Goal: Feedback & Contribution: Leave review/rating

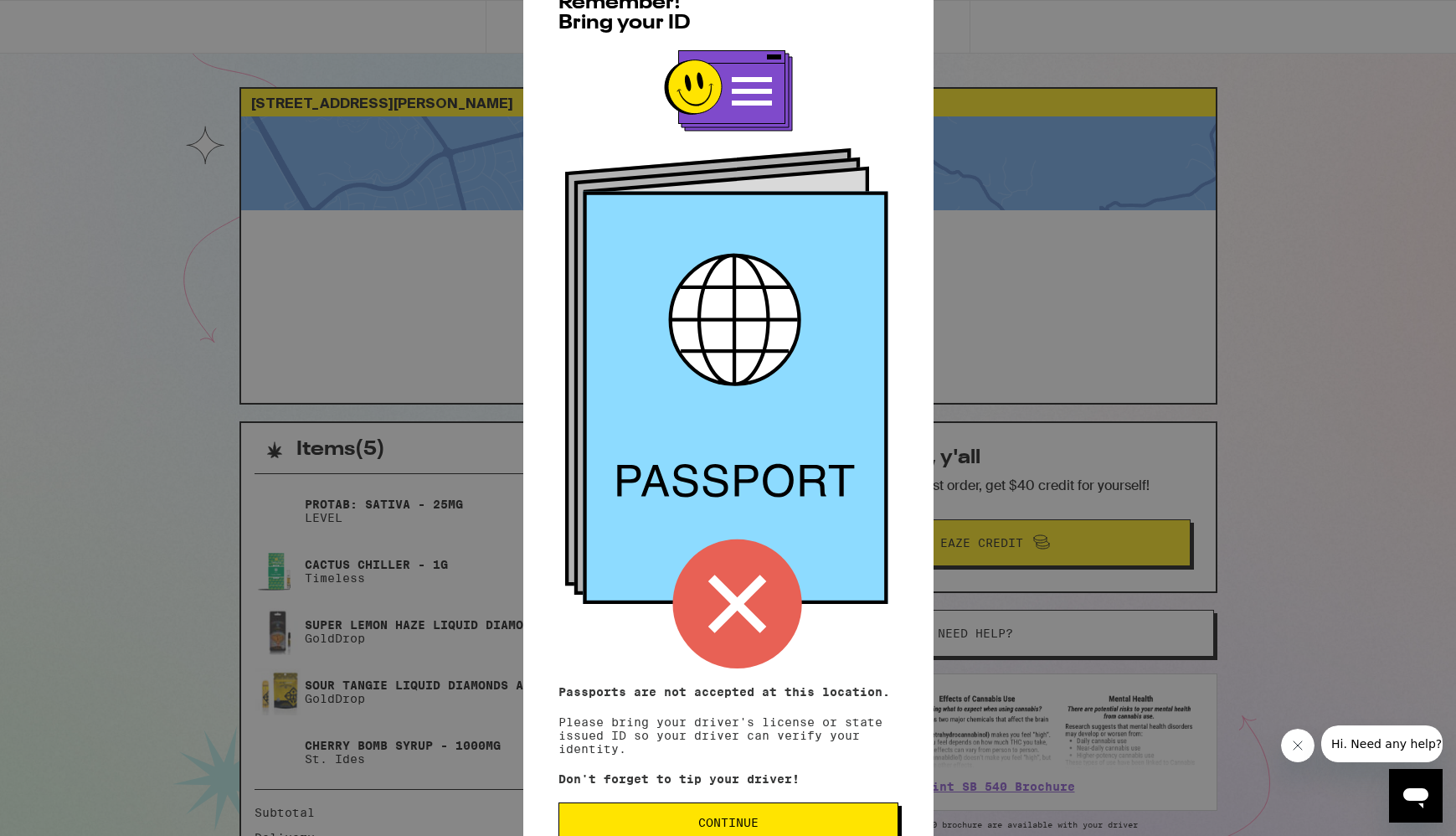
click at [745, 823] on span "Continue" at bounding box center [728, 822] width 60 height 11
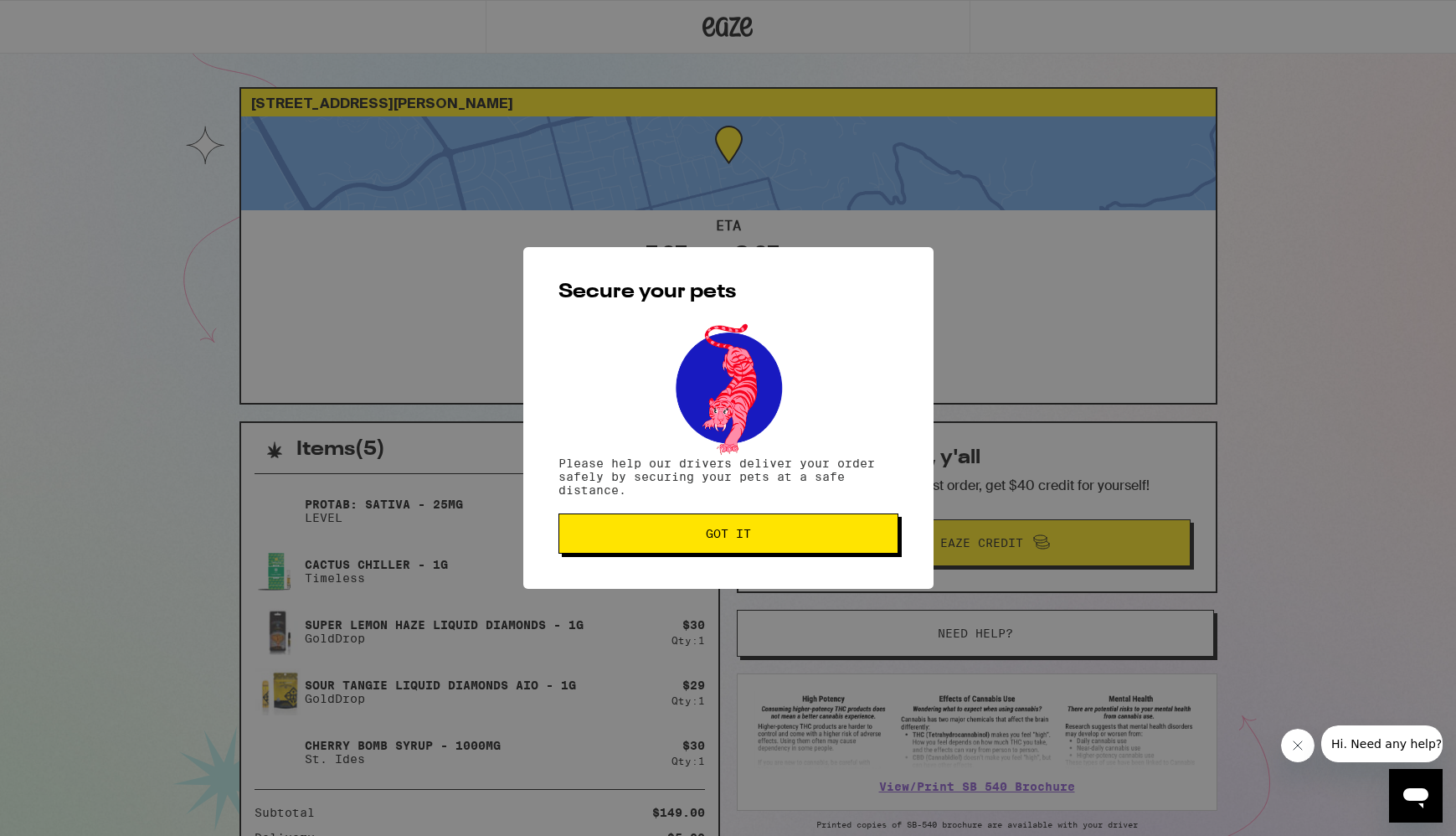
click at [725, 523] on button "Got it" at bounding box center [728, 533] width 340 height 40
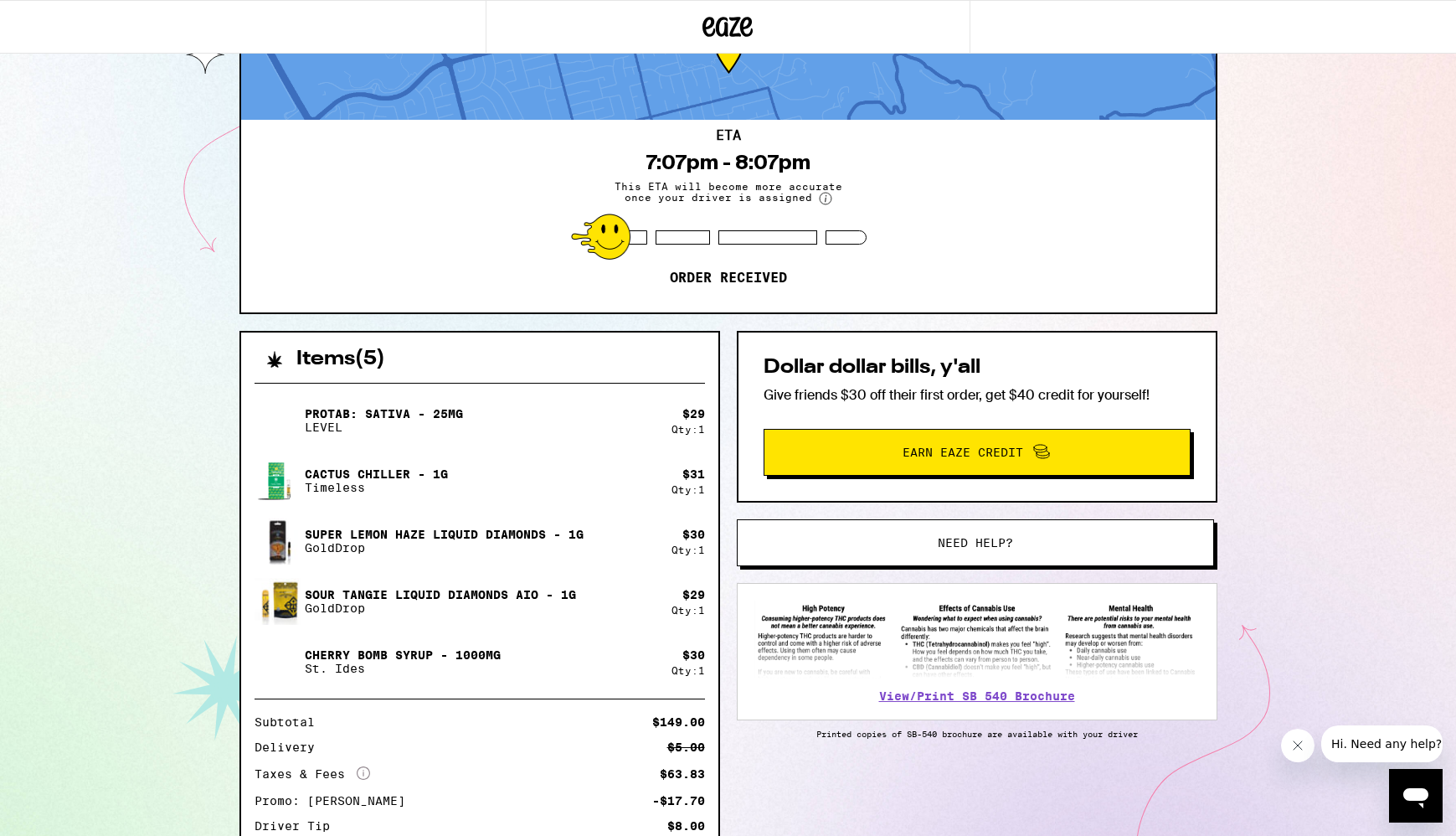
scroll to position [219, 0]
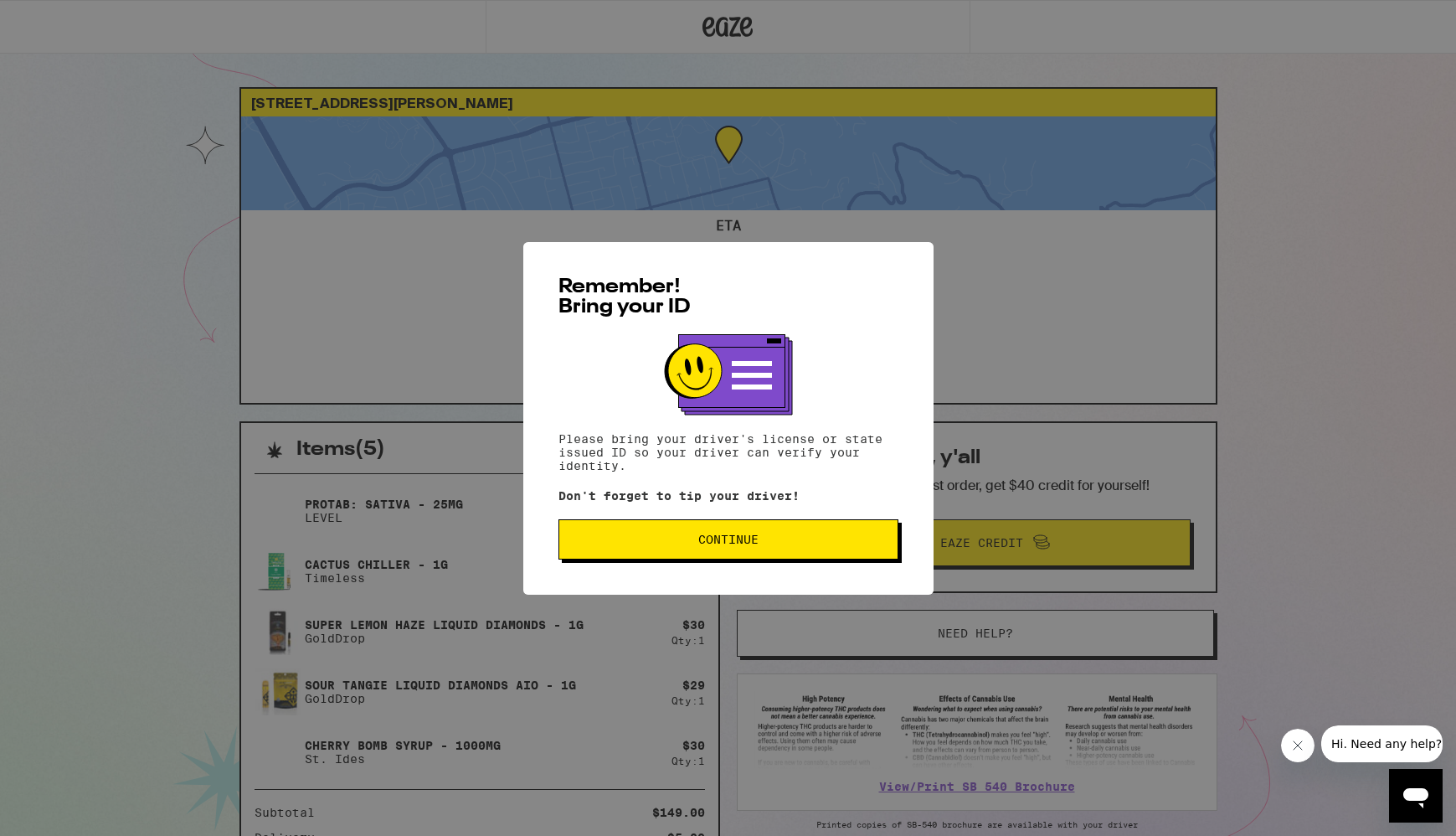
click at [771, 543] on span "Continue" at bounding box center [728, 538] width 312 height 11
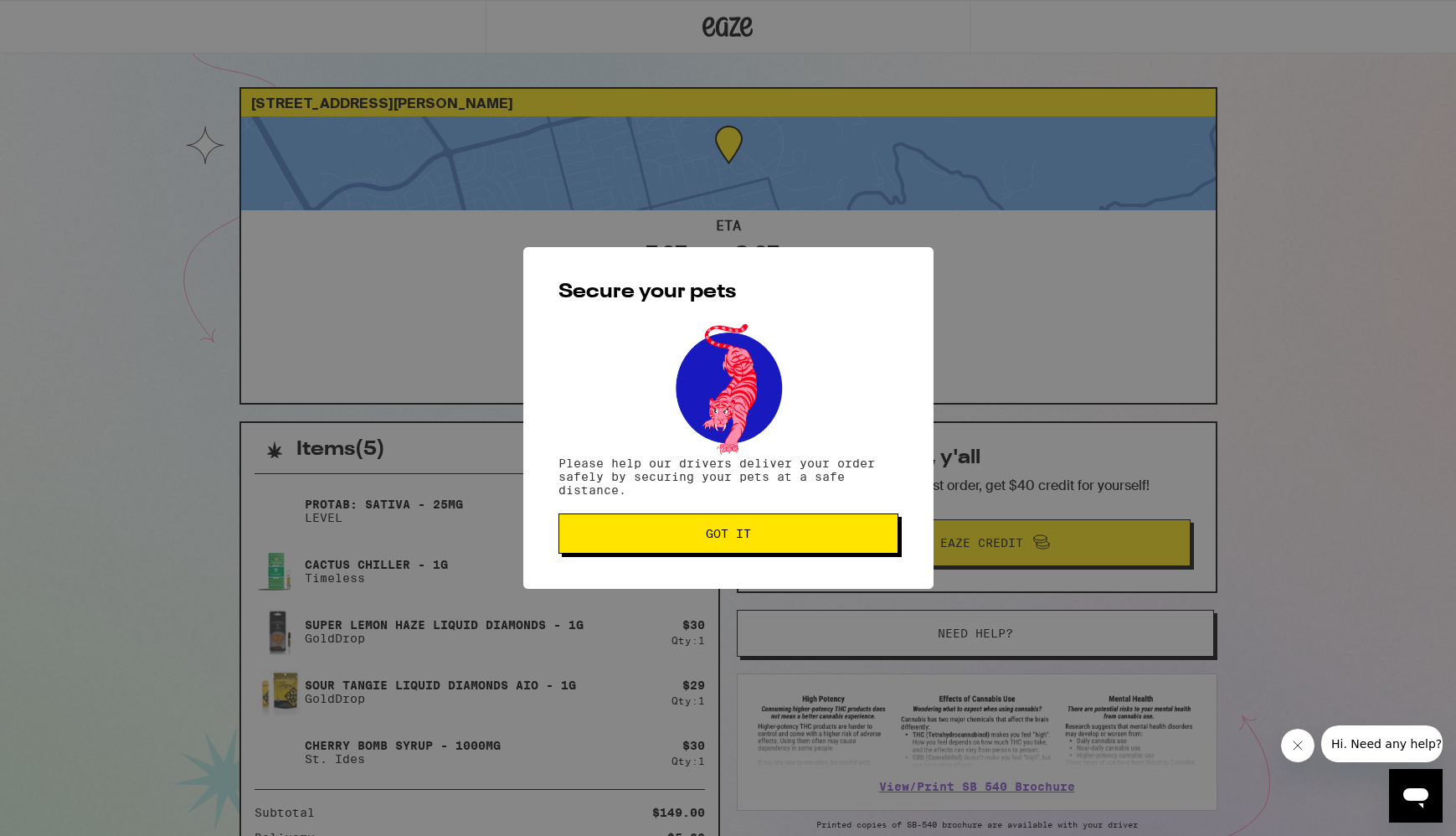
click at [770, 543] on button "Got it" at bounding box center [728, 533] width 340 height 40
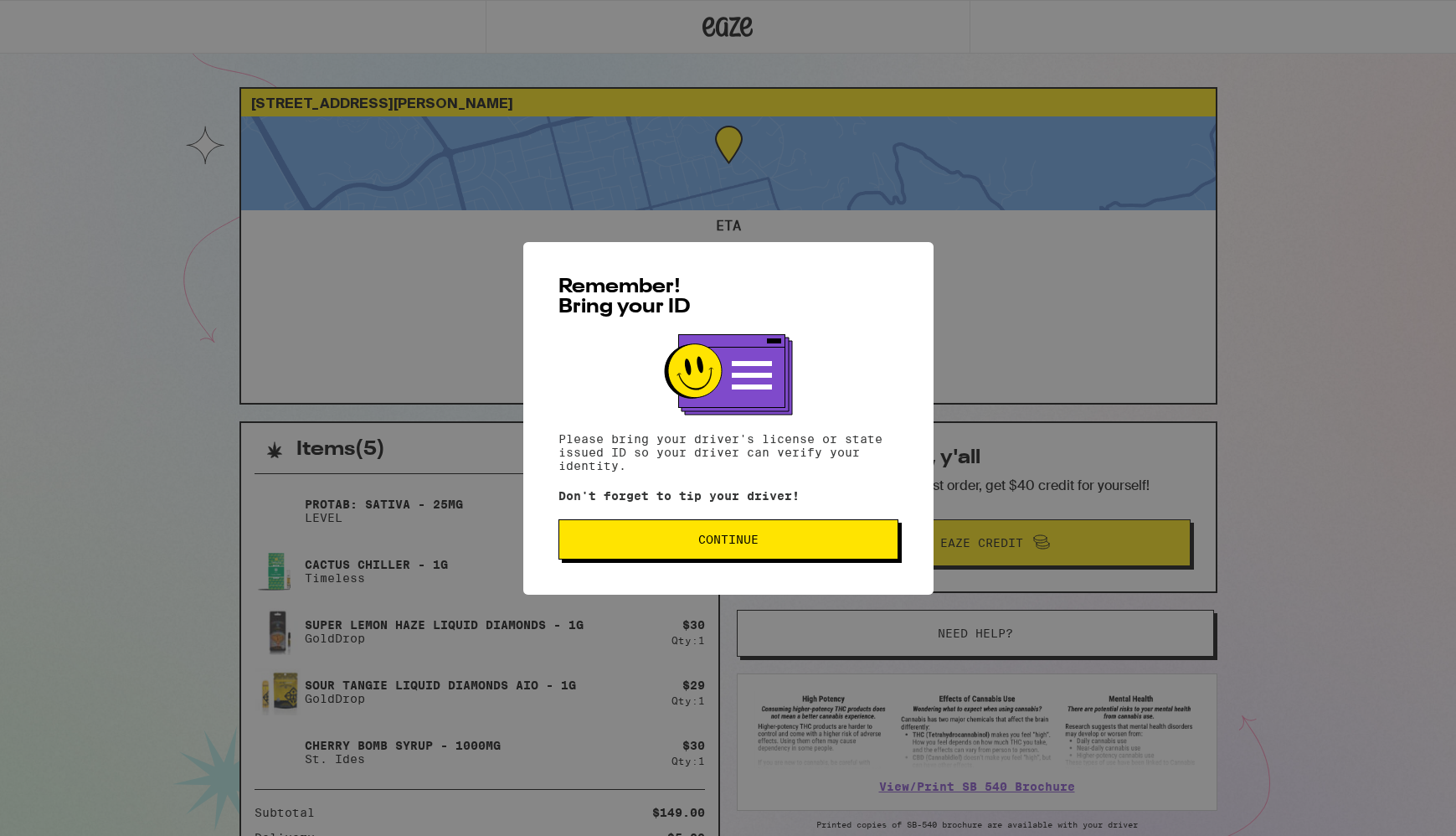
click at [719, 552] on button "Continue" at bounding box center [728, 539] width 340 height 40
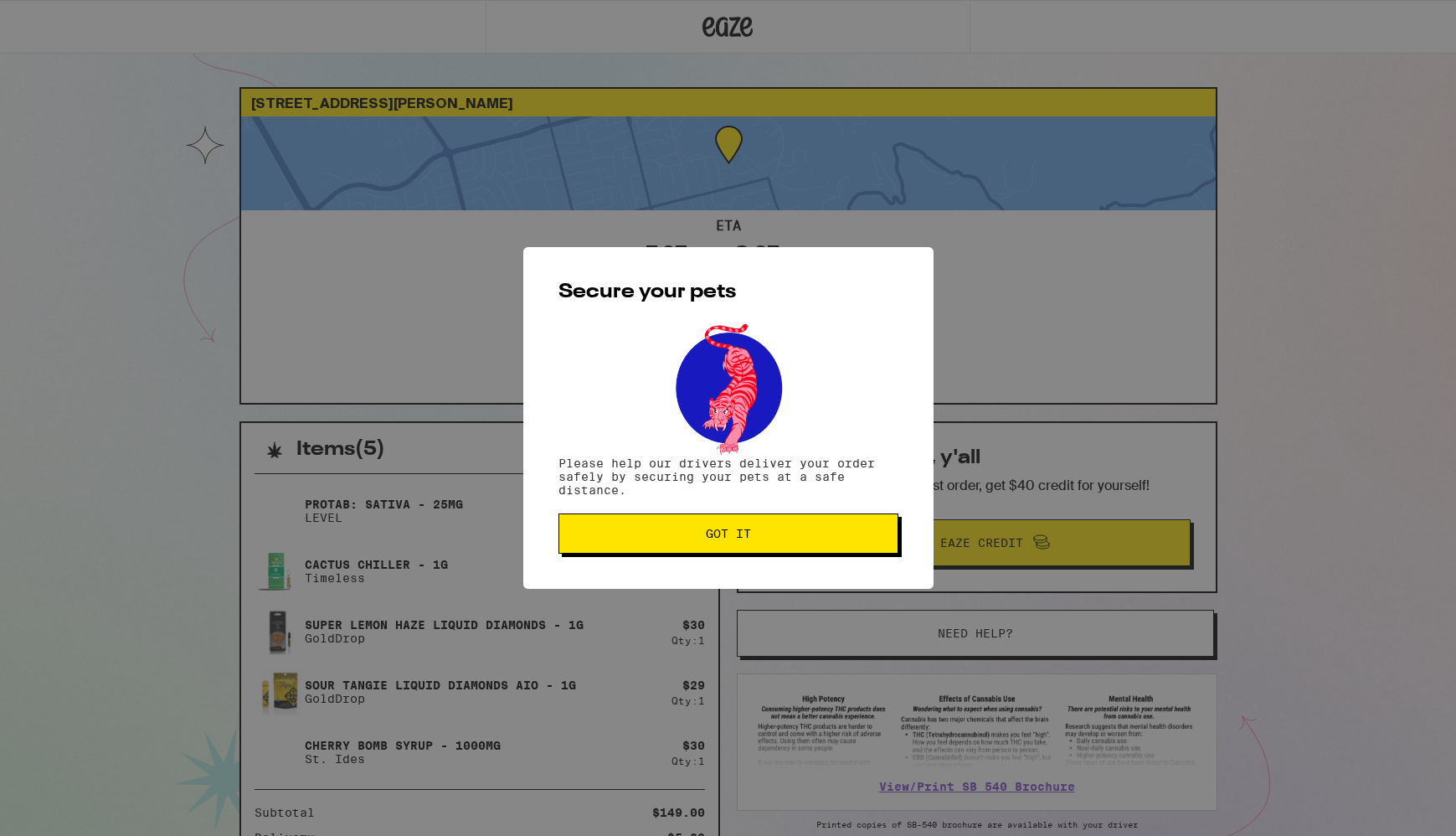
click at [722, 538] on span "Got it" at bounding box center [728, 533] width 46 height 11
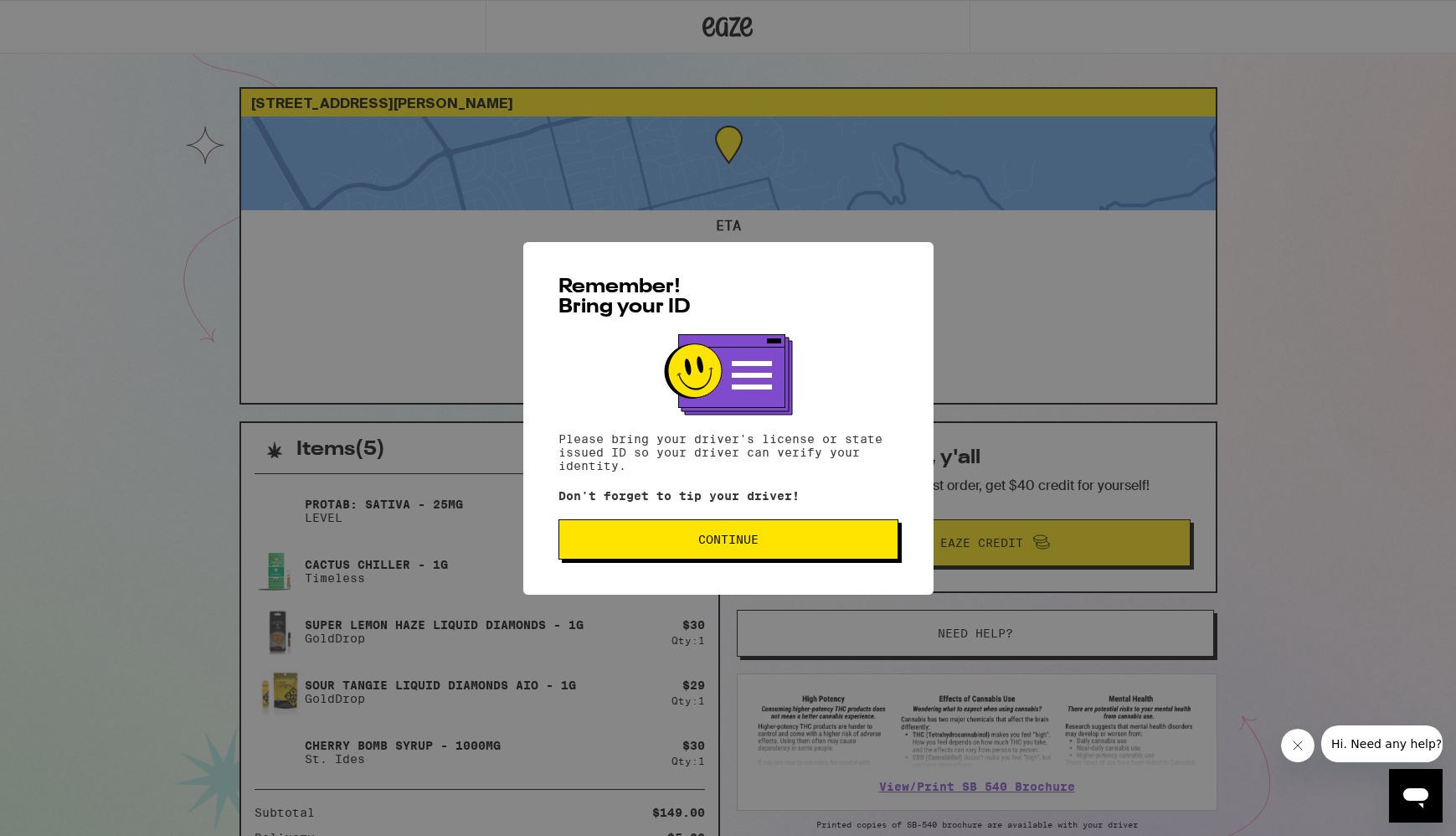
drag, startPoint x: 1187, startPoint y: 47, endPoint x: 1170, endPoint y: 46, distance: 17.0
click at [1183, 47] on div "Remember! Bring your ID Please bring your driver's license or state issued ID s…" at bounding box center [728, 418] width 1456 height 836
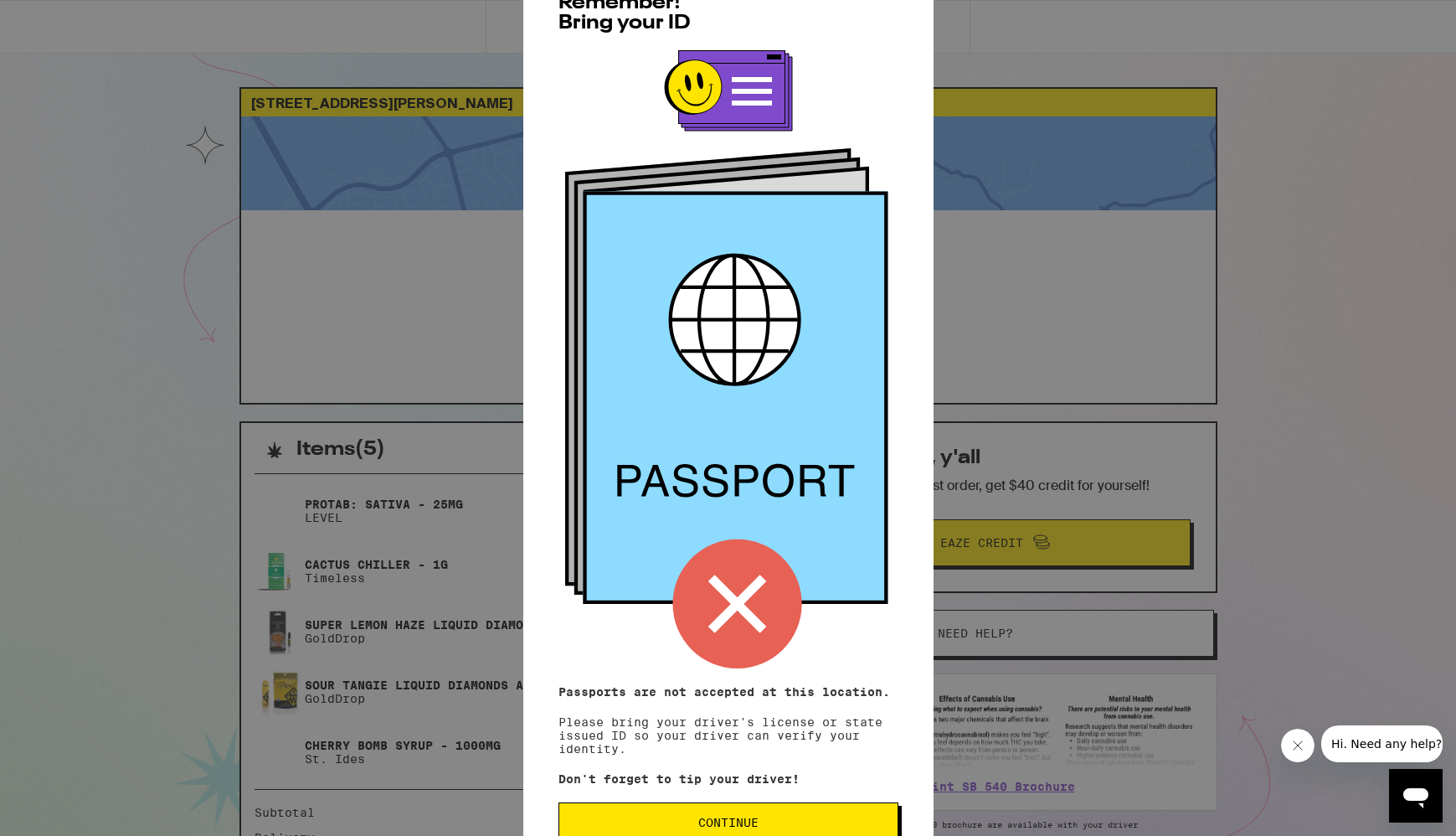
click at [700, 818] on button "Continue" at bounding box center [728, 822] width 340 height 40
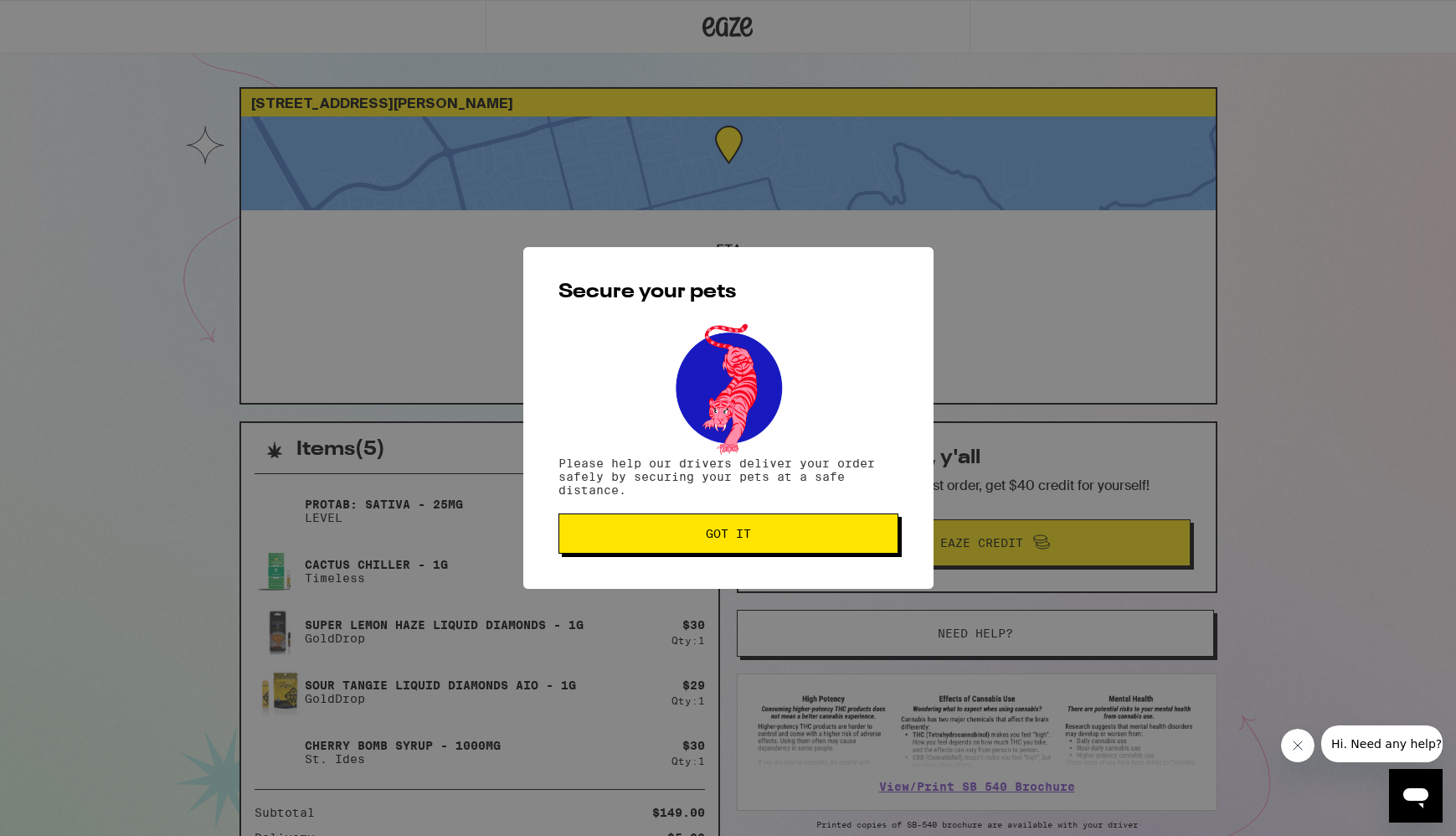
click at [701, 519] on button "Got it" at bounding box center [728, 533] width 340 height 40
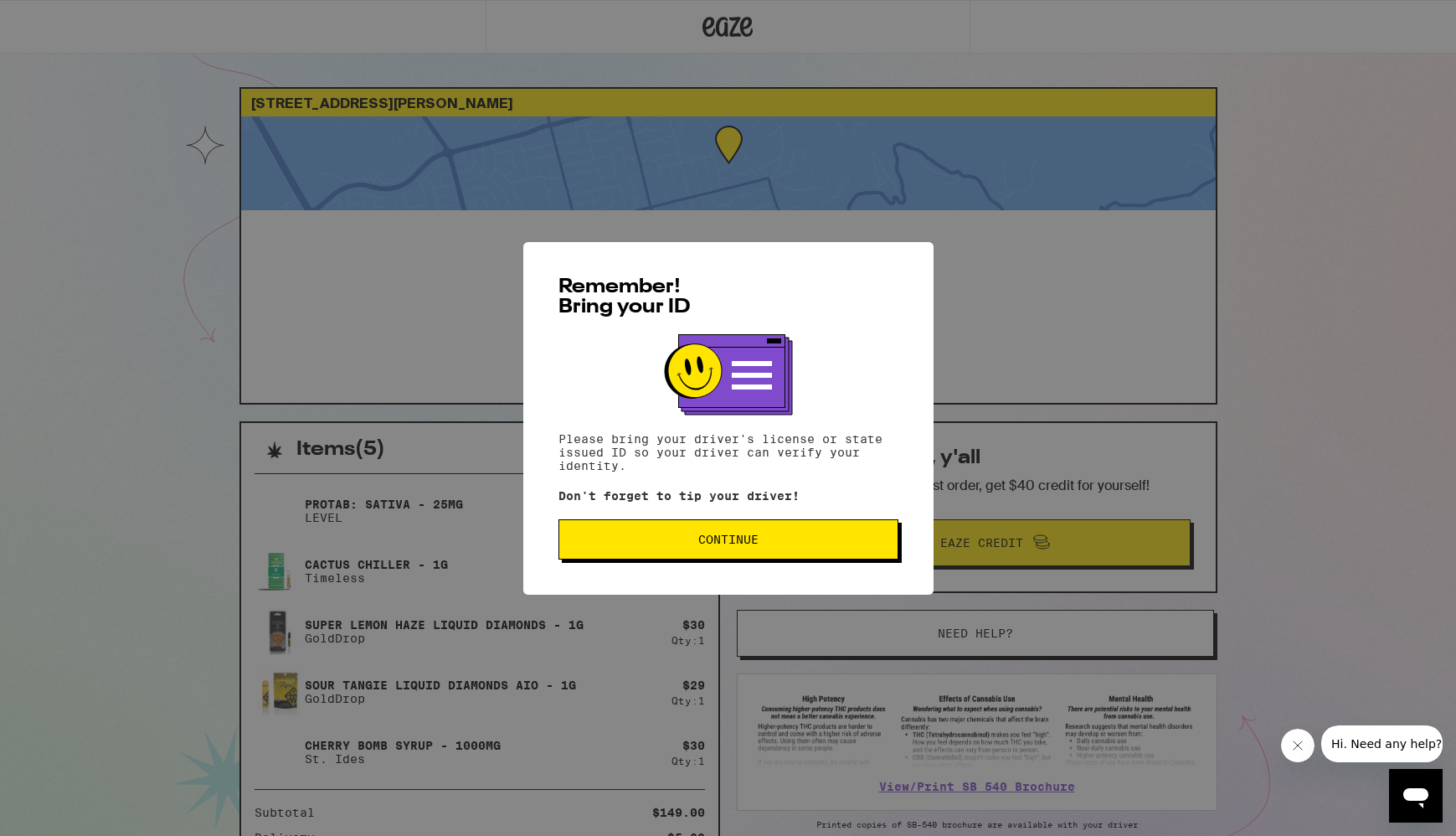
click at [762, 550] on button "Continue" at bounding box center [728, 539] width 340 height 40
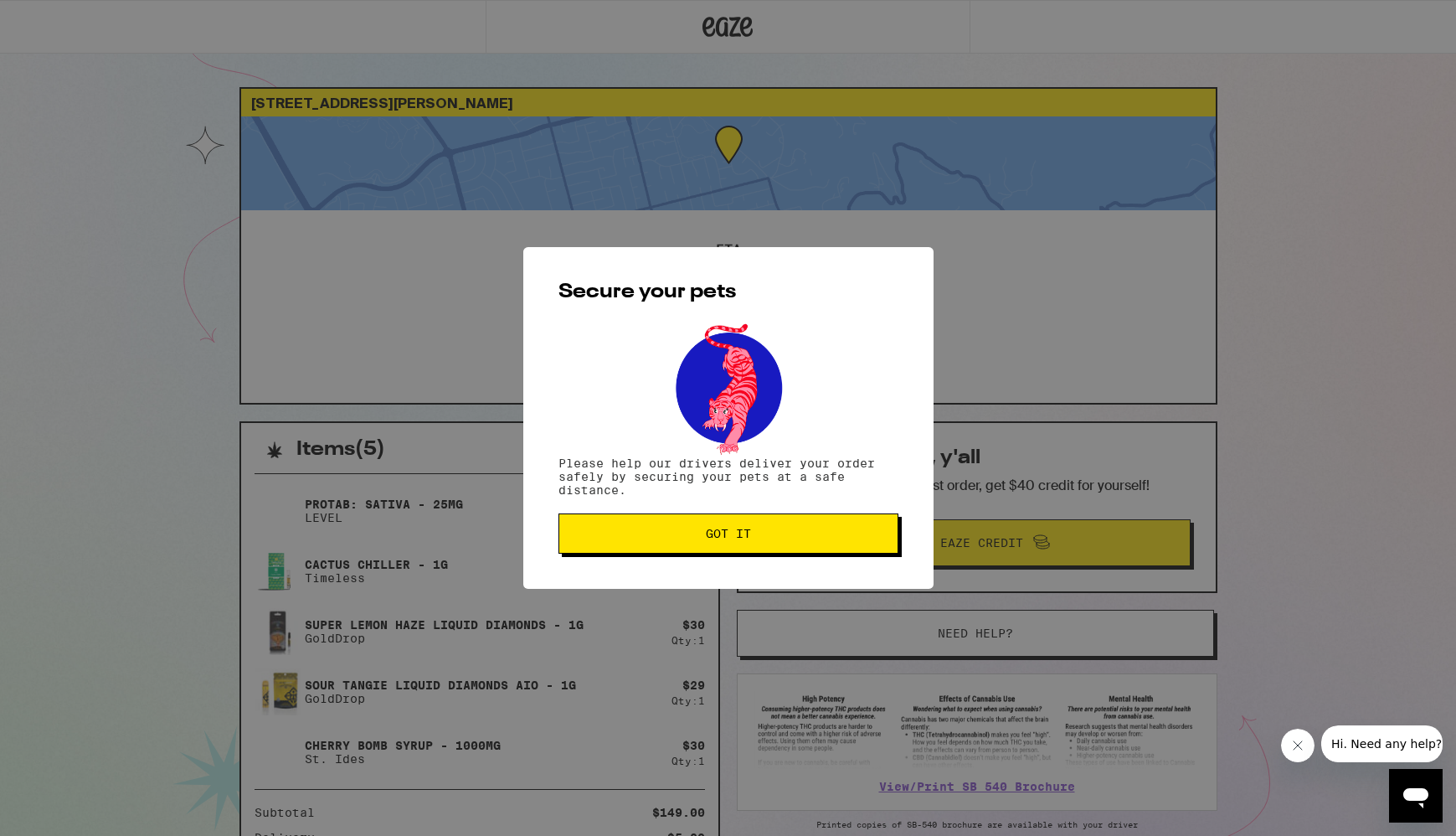
click at [761, 543] on button "Got it" at bounding box center [728, 533] width 340 height 40
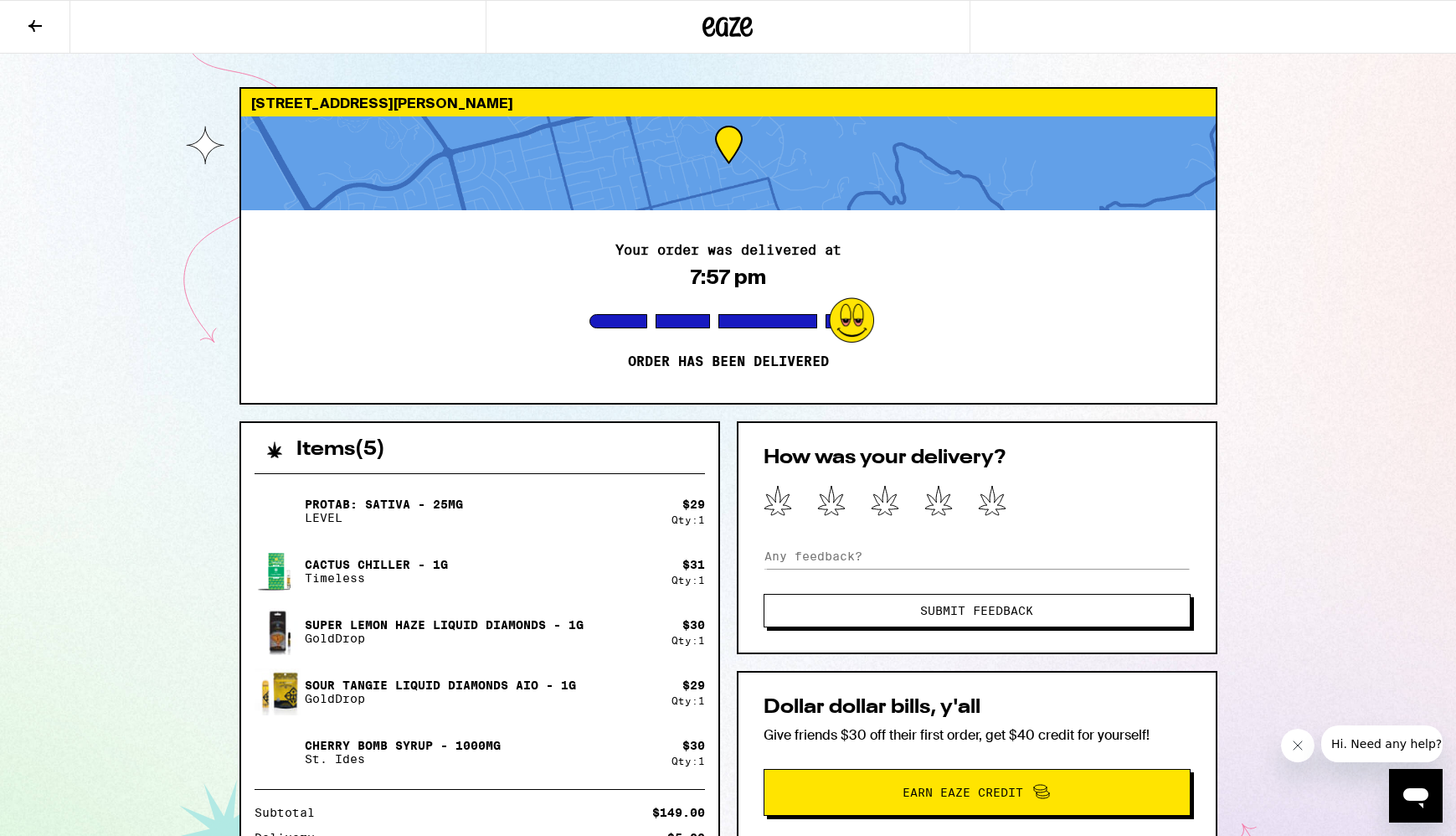
click at [595, 461] on div "ProTab: Sativa - 25mg LEVEL $ 29 Qty: 1 Cactus Chiller - 1g Timeless $ 31 Qty: …" at bounding box center [479, 722] width 477 height 526
drag, startPoint x: 1351, startPoint y: 418, endPoint x: 1340, endPoint y: 417, distance: 11.0
click at [1345, 416] on div "[STREET_ADDRESS][PERSON_NAME] Your order was delivered at 7:57 pm Order has bee…" at bounding box center [728, 581] width 1456 height 1163
drag, startPoint x: 530, startPoint y: 21, endPoint x: 509, endPoint y: 14, distance: 22.1
click at [530, 21] on div at bounding box center [728, 26] width 486 height 53
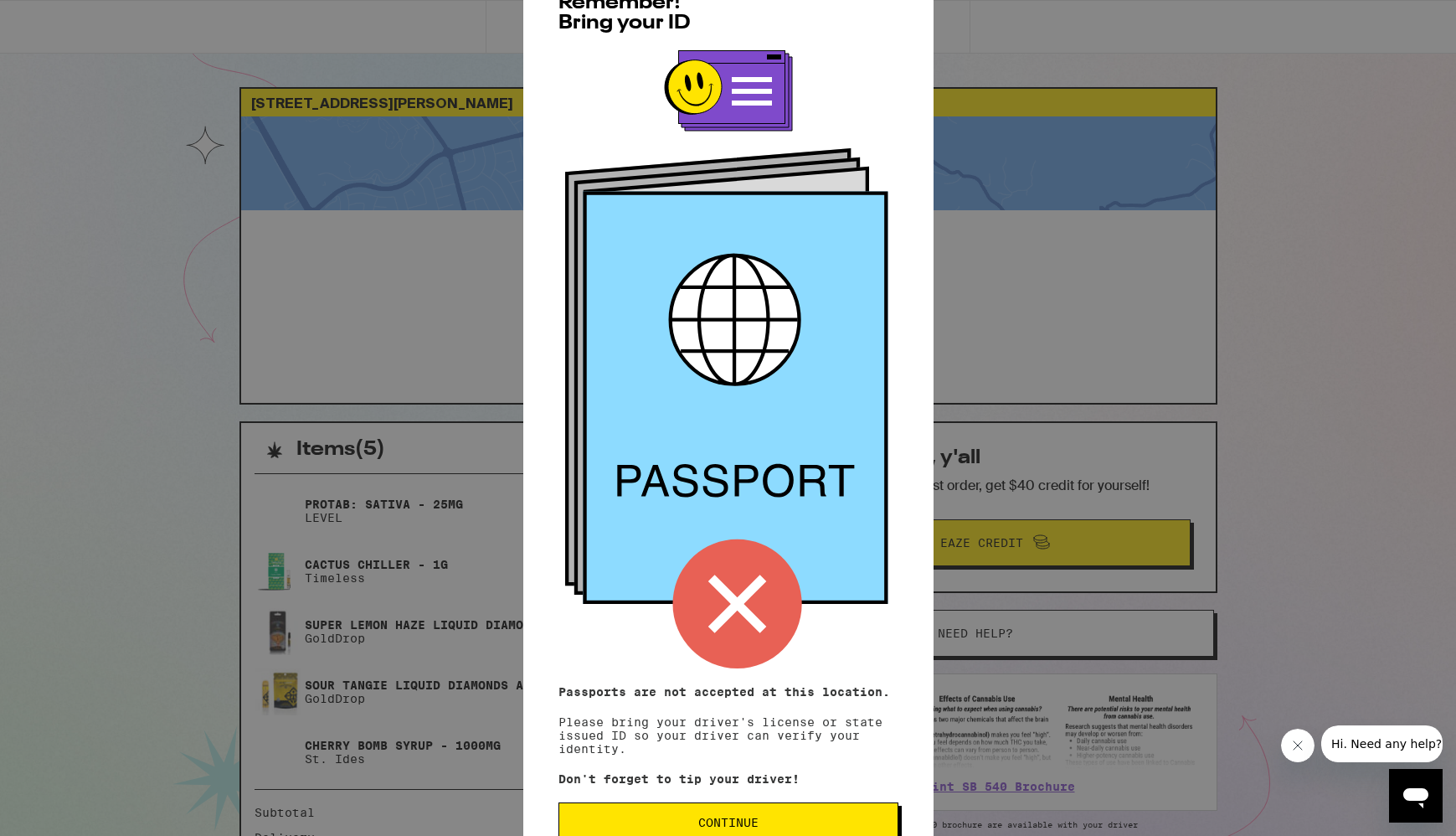
click at [792, 804] on div "Remember! Bring your ID Passports are not accepted at this location. Please bri…" at bounding box center [728, 418] width 411 height 919
click at [791, 811] on button "Continue" at bounding box center [728, 822] width 340 height 40
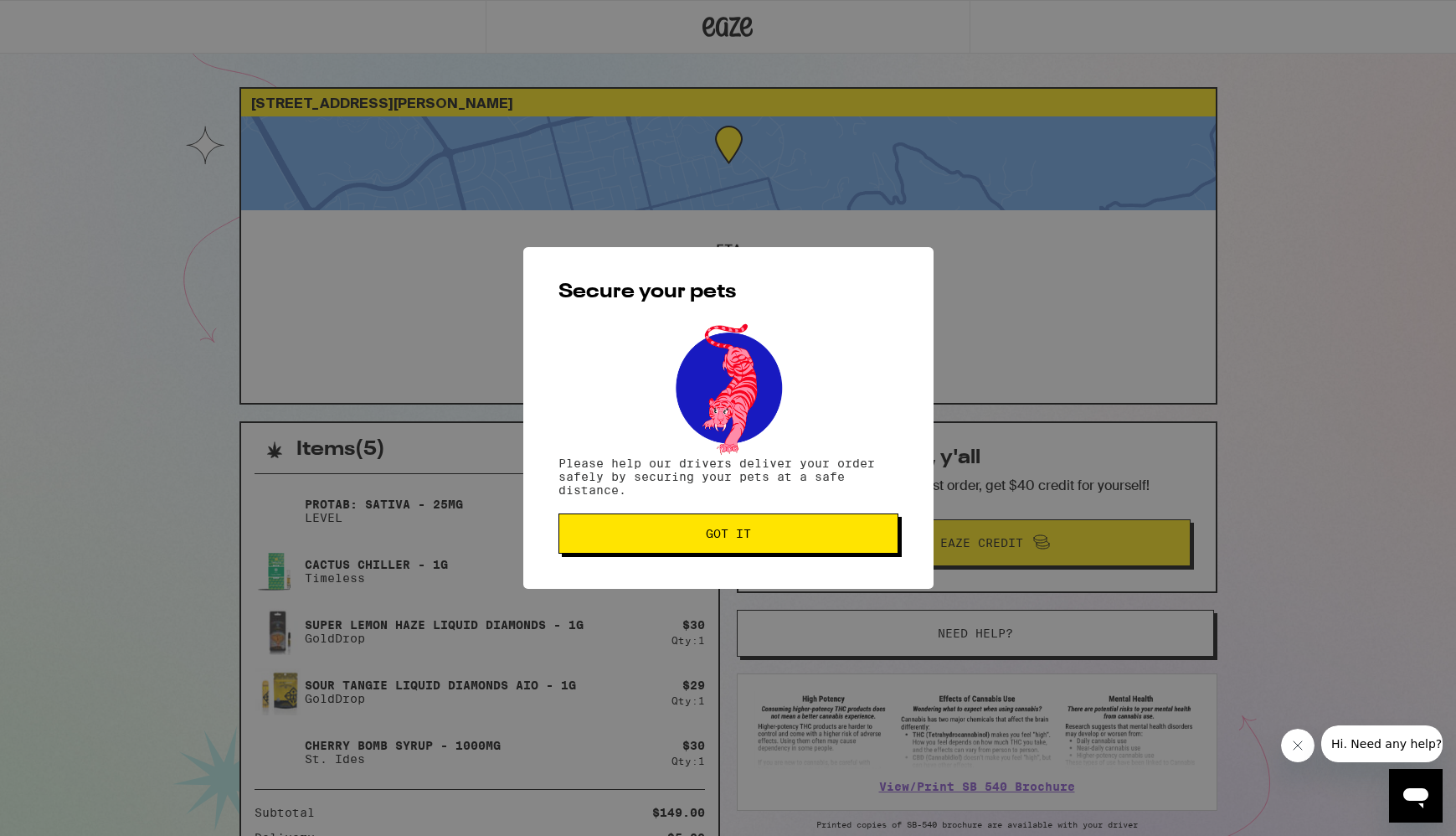
drag, startPoint x: 786, startPoint y: 562, endPoint x: 784, endPoint y: 529, distance: 33.1
click at [785, 551] on div "Secure your pets Please help our drivers deliver your order safely by securing …" at bounding box center [728, 418] width 411 height 341
click at [784, 528] on button "Got it" at bounding box center [728, 533] width 340 height 40
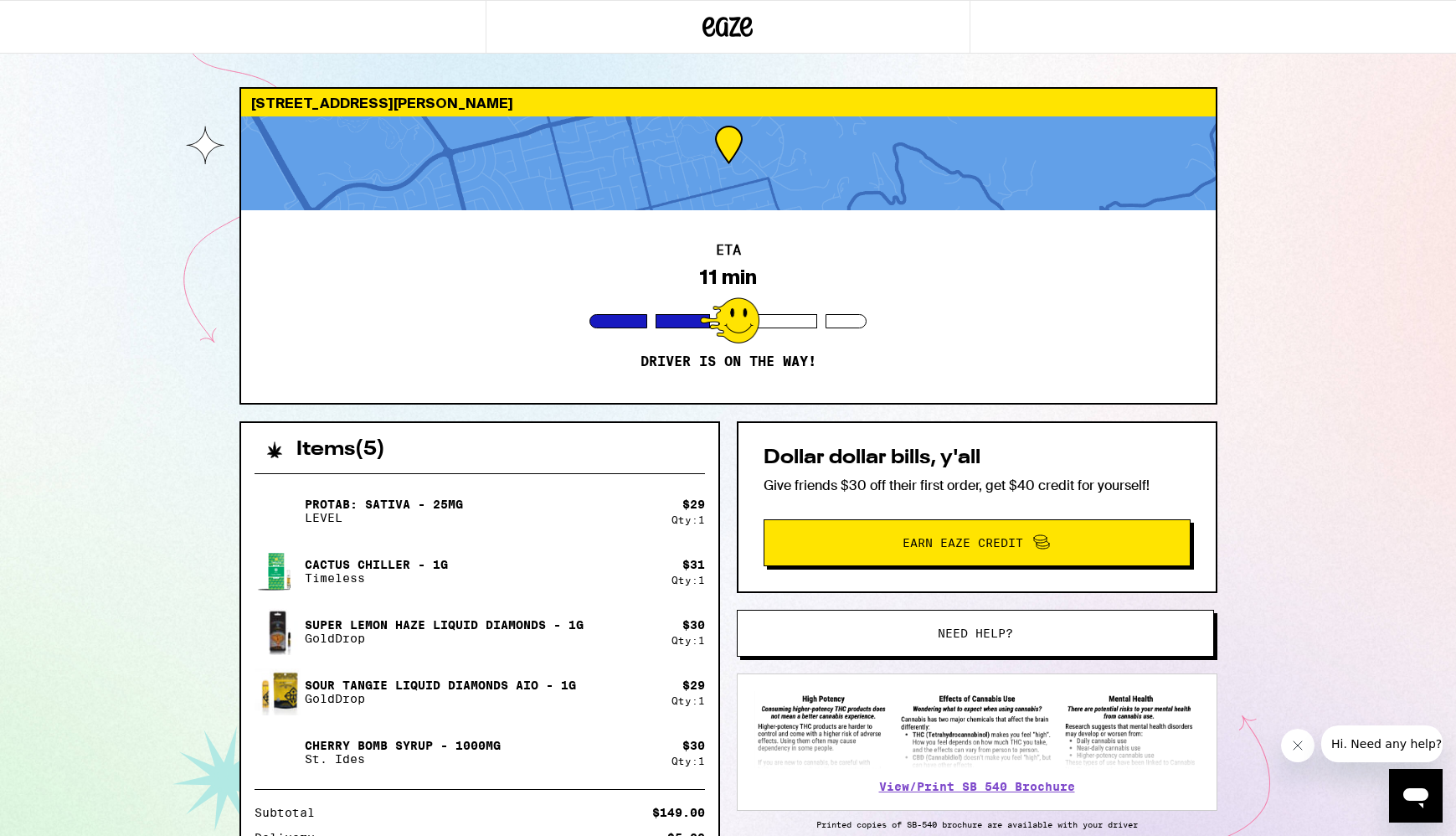
click at [777, 286] on div "ETA 11 min Driver is on the way!" at bounding box center [728, 306] width 974 height 193
click at [740, 278] on div "11 min" at bounding box center [728, 277] width 58 height 24
click at [740, 277] on div "11 min" at bounding box center [728, 277] width 58 height 24
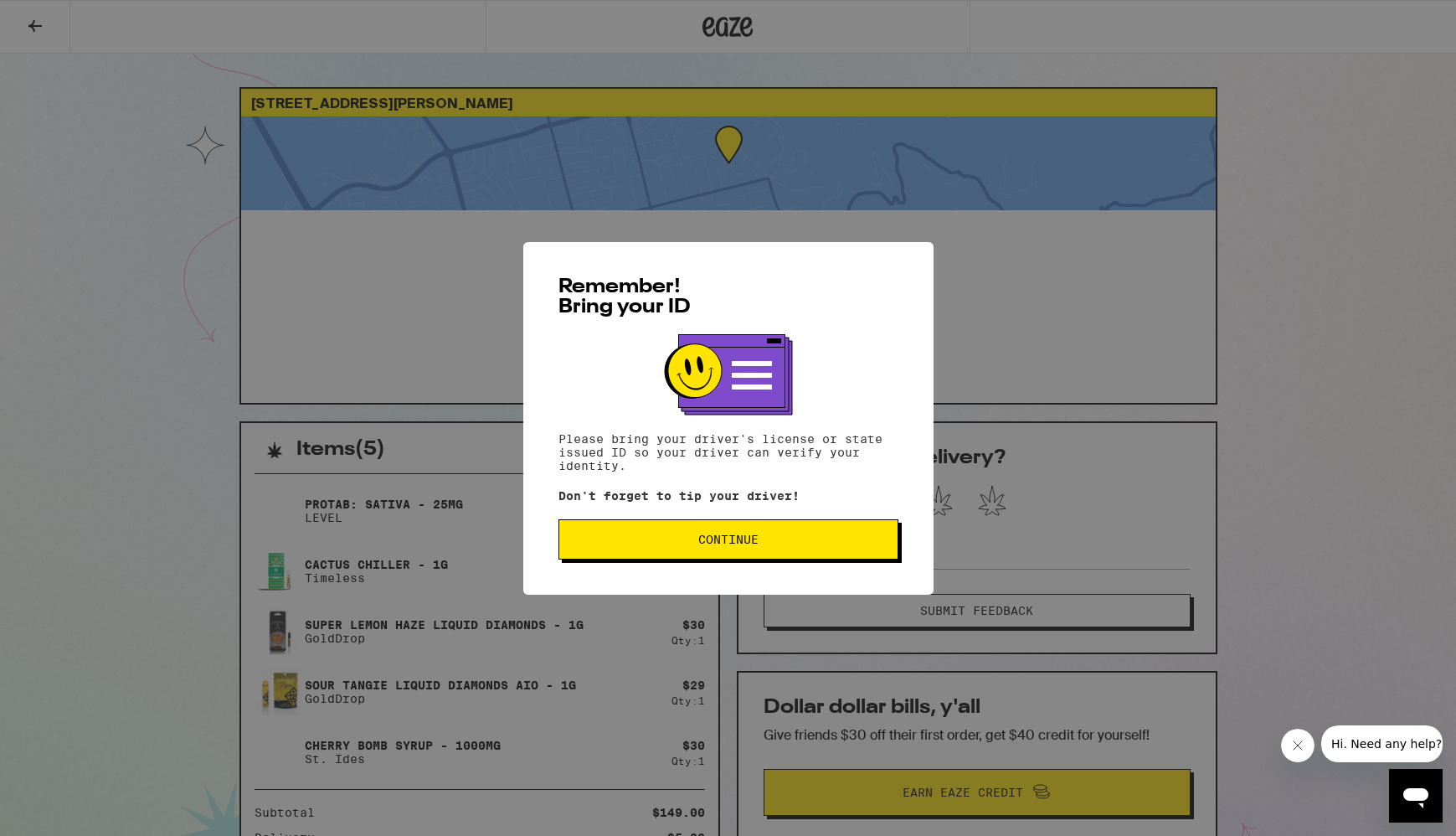
click at [728, 536] on span "Continue" at bounding box center [728, 538] width 60 height 11
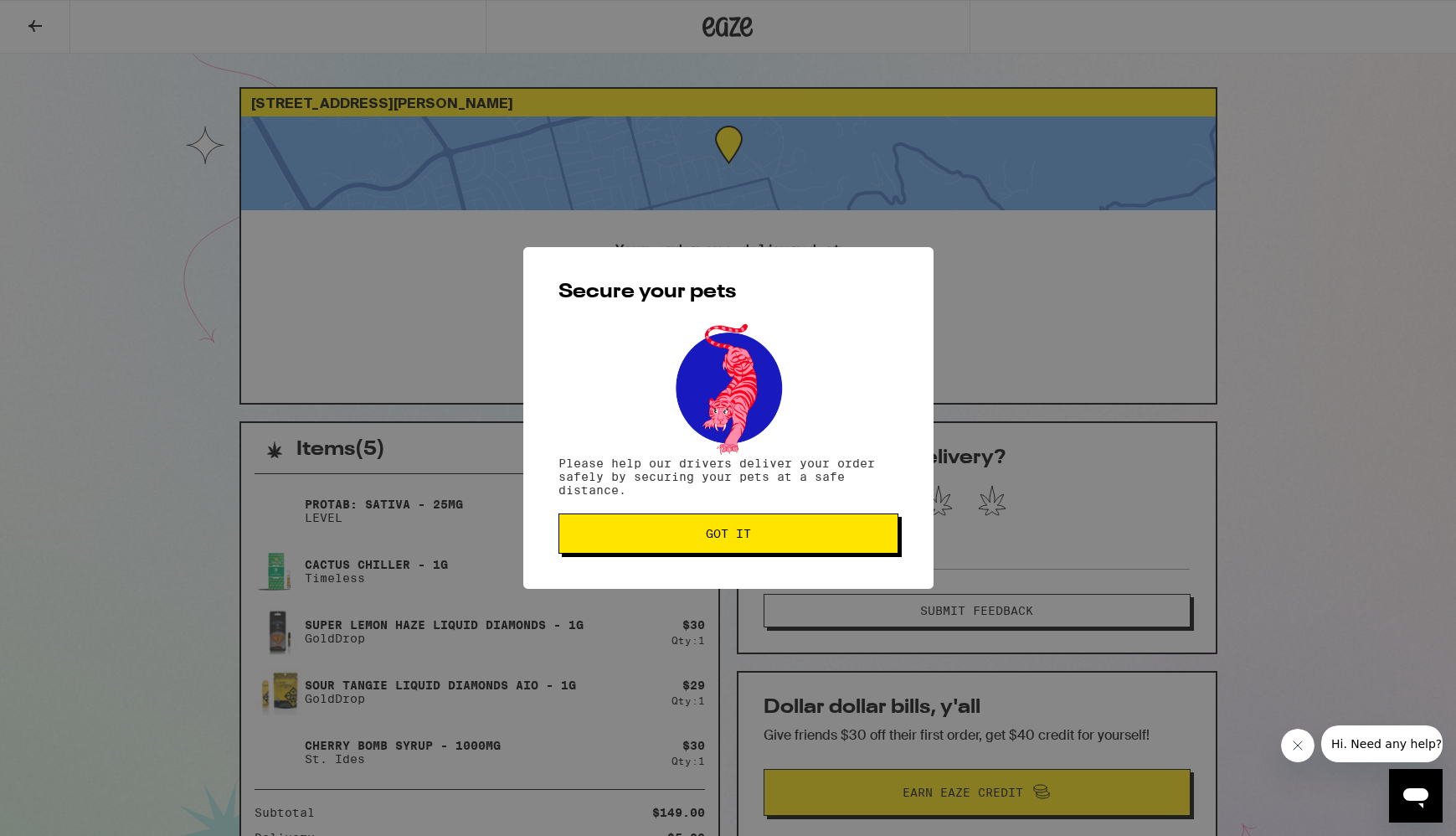
click at [734, 539] on span "Got it" at bounding box center [728, 533] width 46 height 11
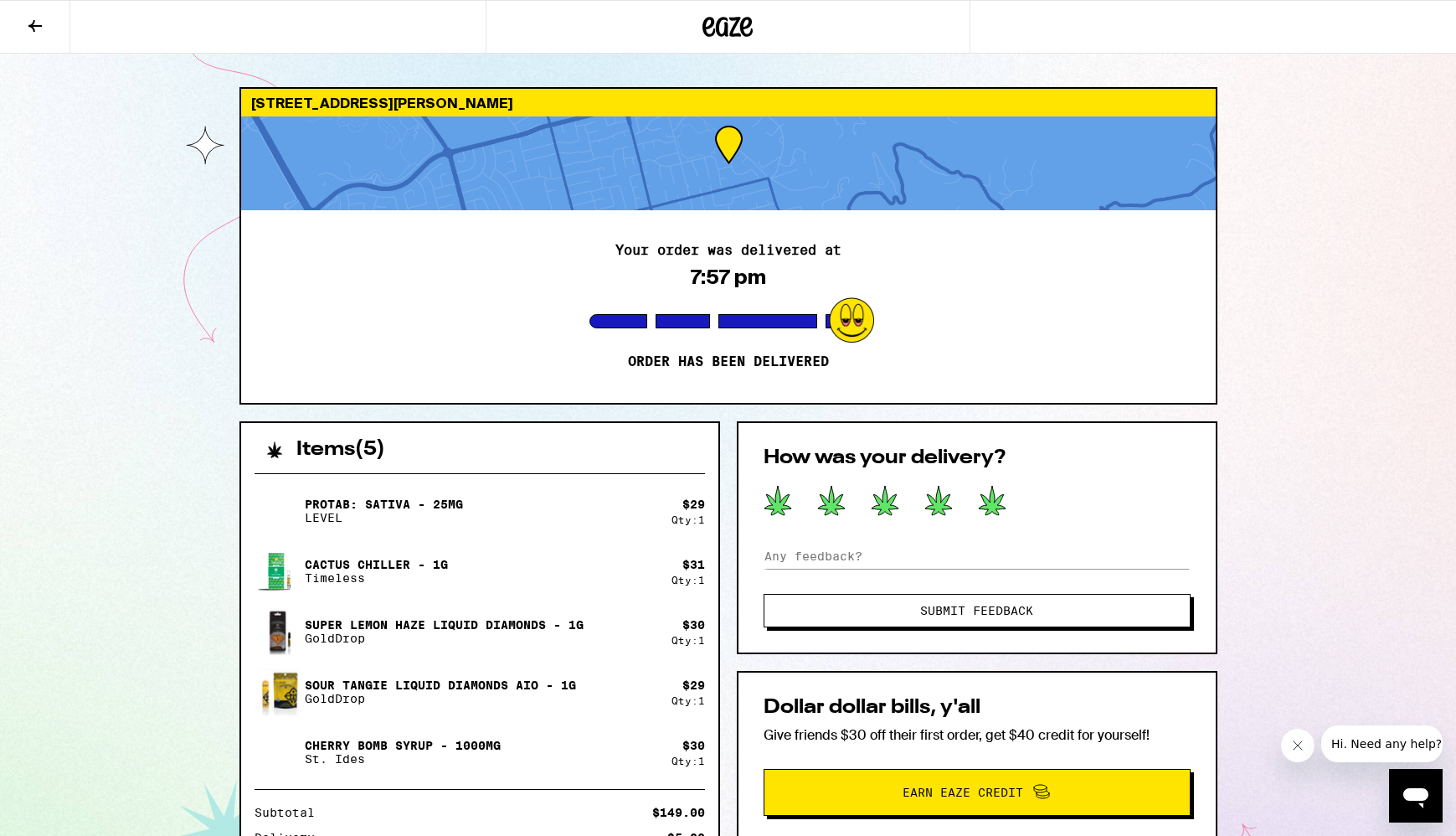
click at [994, 503] on icon at bounding box center [992, 500] width 27 height 29
click at [1003, 588] on div "Submit Feedback" at bounding box center [977, 586] width 427 height 84
click at [996, 605] on span "Submit Feedback" at bounding box center [976, 610] width 113 height 11
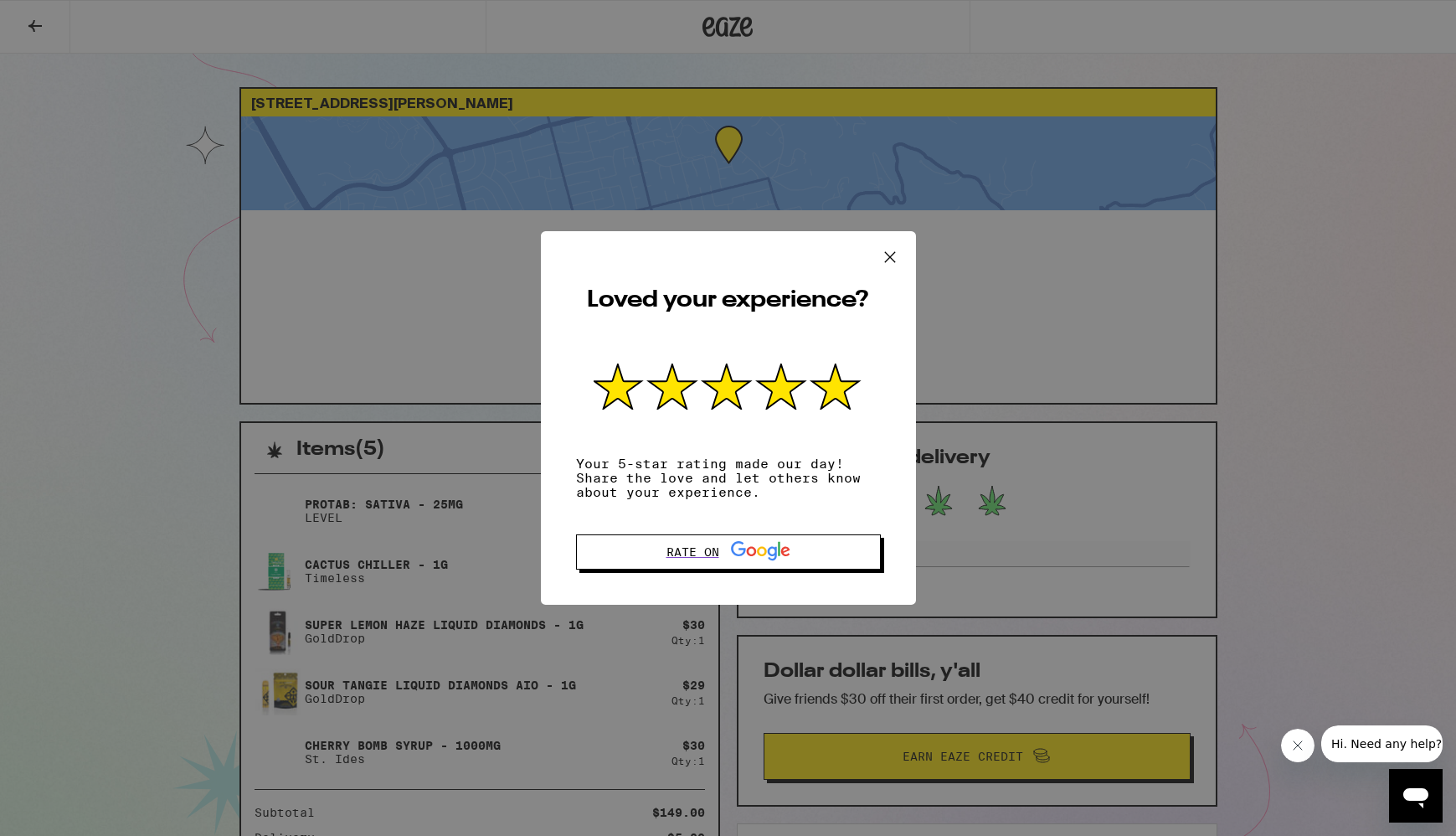
click at [890, 255] on icon at bounding box center [890, 256] width 25 height 25
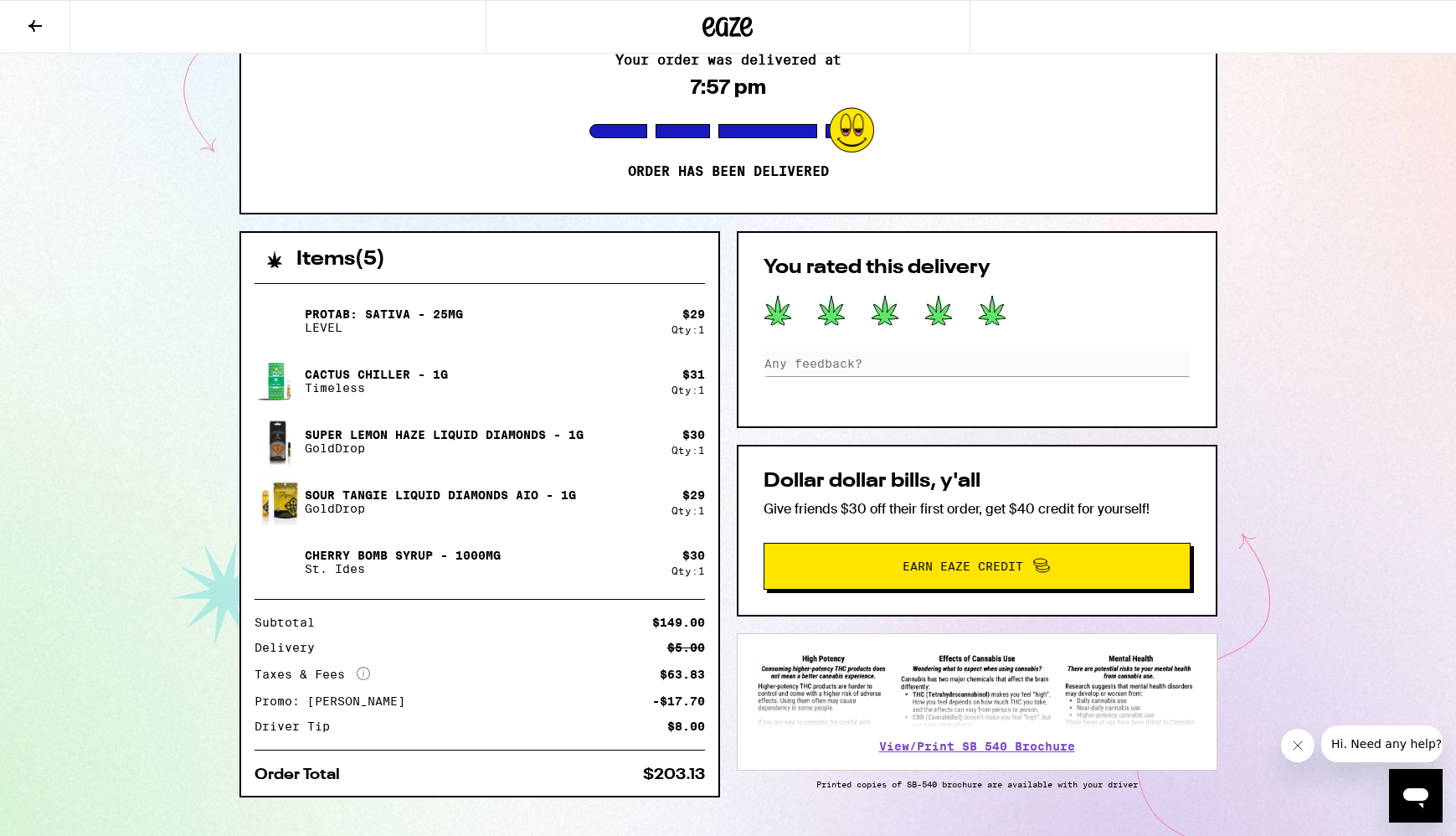
scroll to position [186, 0]
